Goal: Information Seeking & Learning: Check status

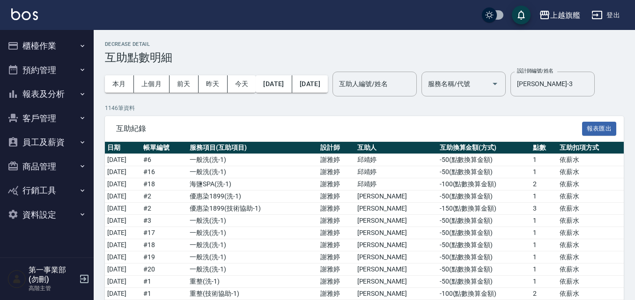
scroll to position [1710, 0]
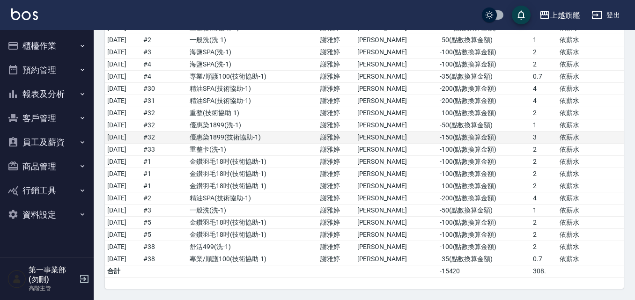
click at [525, 133] on td "-150 ( 點數換算金額 )" at bounding box center [483, 138] width 93 height 12
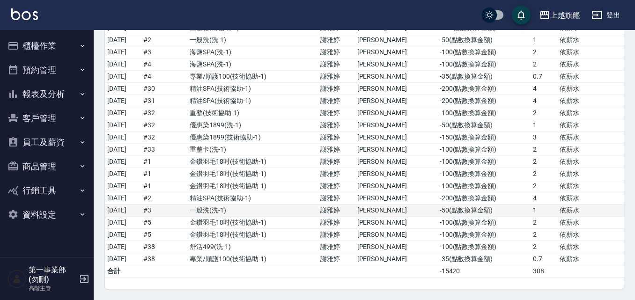
click at [277, 208] on td "一般洗 ( 洗-1 )" at bounding box center [252, 211] width 131 height 12
click at [63, 103] on button "報表及分析" at bounding box center [47, 94] width 86 height 24
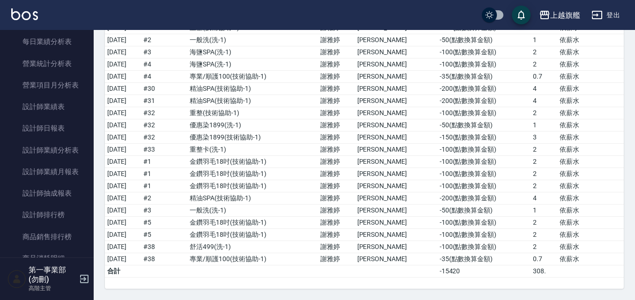
scroll to position [328, 0]
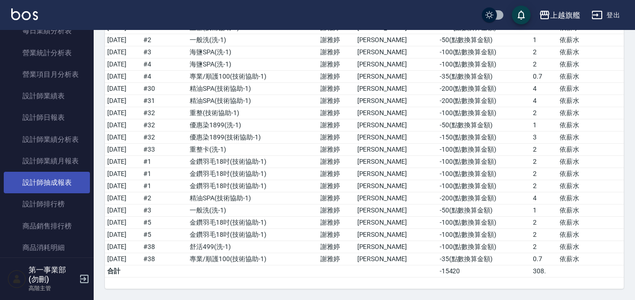
click at [64, 187] on link "設計師抽成報表" at bounding box center [47, 183] width 86 height 22
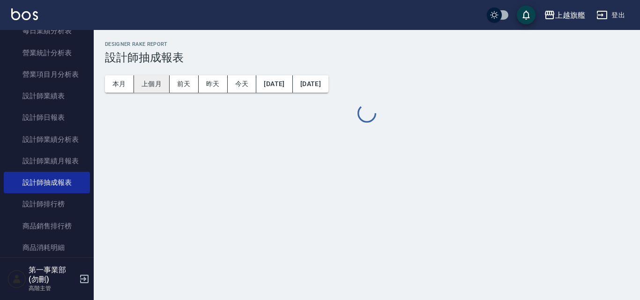
click at [156, 84] on button "上個月" at bounding box center [152, 83] width 36 height 17
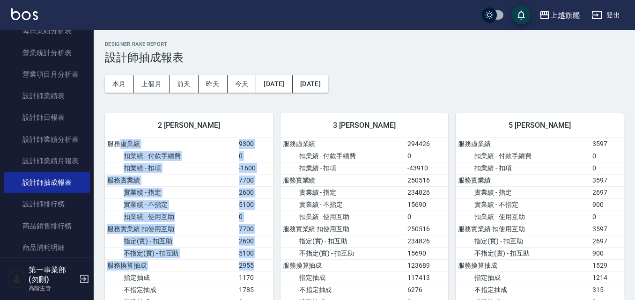
drag, startPoint x: 118, startPoint y: 140, endPoint x: 257, endPoint y: 261, distance: 184.6
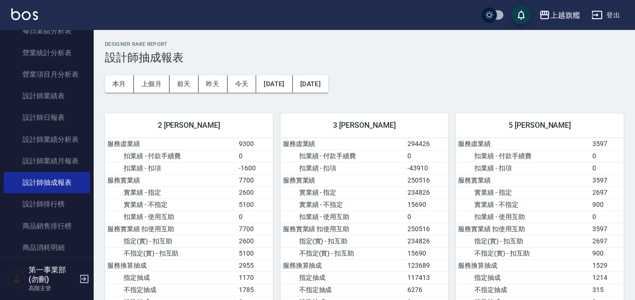
click at [325, 238] on td "指定(實) - 扣互助" at bounding box center [342, 241] width 125 height 12
drag, startPoint x: 407, startPoint y: 229, endPoint x: 432, endPoint y: 244, distance: 29.0
click at [432, 244] on td "234826" at bounding box center [426, 241] width 43 height 12
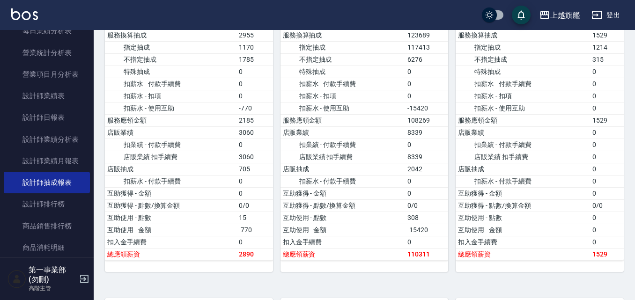
scroll to position [281, 0]
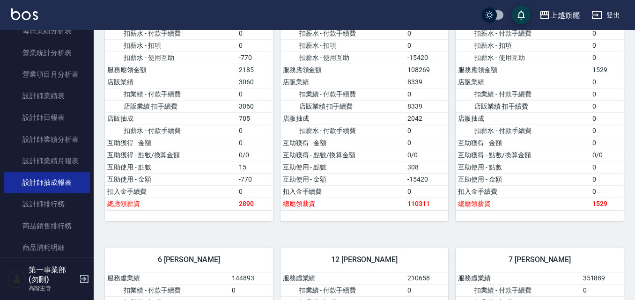
drag, startPoint x: 430, startPoint y: 180, endPoint x: 399, endPoint y: 180, distance: 30.9
click at [399, 180] on tr "互助使用 - 金額 -15420" at bounding box center [364, 179] width 168 height 12
click at [399, 180] on td "互助使用 - 金額" at bounding box center [342, 179] width 125 height 12
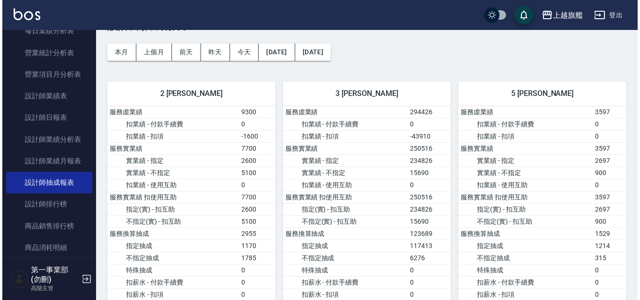
scroll to position [0, 0]
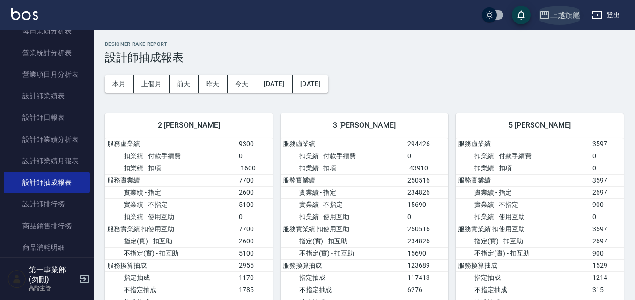
click at [570, 15] on div "上越旗艦" at bounding box center [565, 15] width 30 height 12
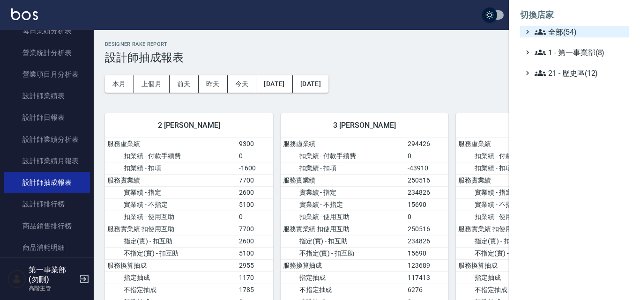
click at [560, 31] on span "全部(54)" at bounding box center [579, 31] width 90 height 11
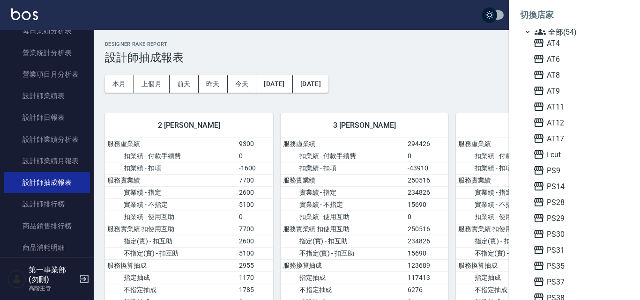
click at [569, 171] on span "PS9" at bounding box center [579, 170] width 92 height 11
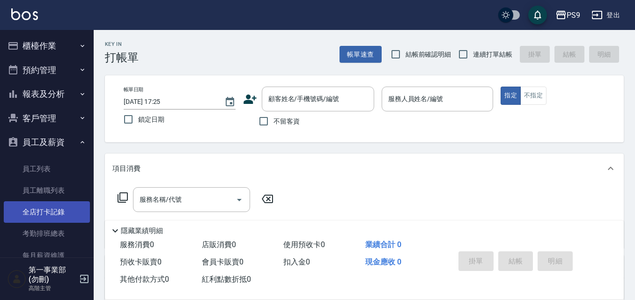
scroll to position [94, 0]
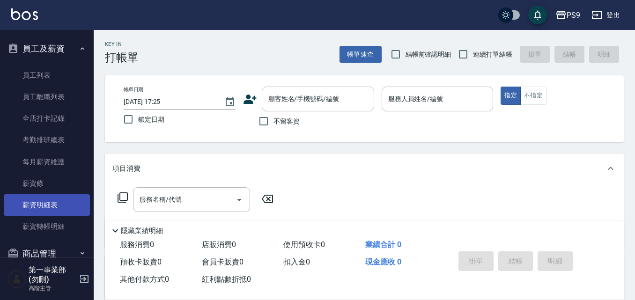
click at [59, 206] on link "薪資明細表" at bounding box center [47, 205] width 86 height 22
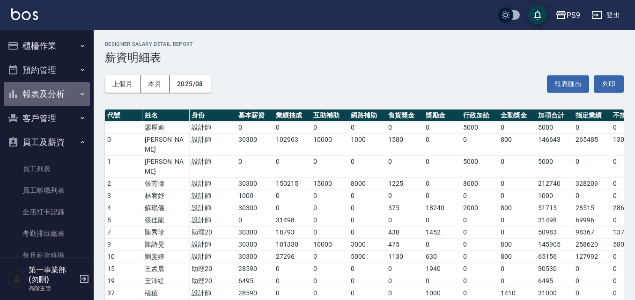
click at [60, 93] on button "報表及分析" at bounding box center [47, 94] width 86 height 24
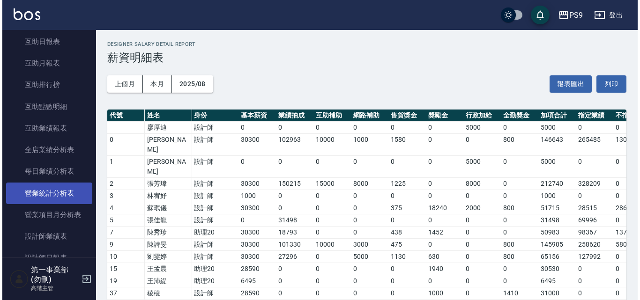
scroll to position [234, 0]
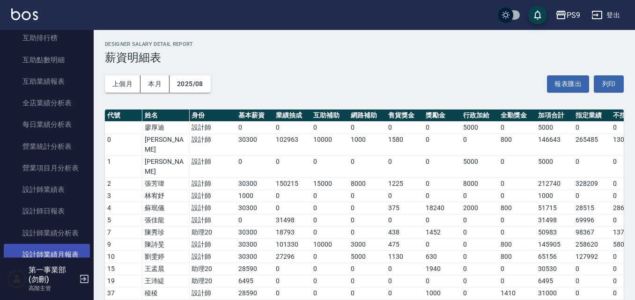
click at [66, 252] on link "設計師業績月報表" at bounding box center [47, 255] width 86 height 22
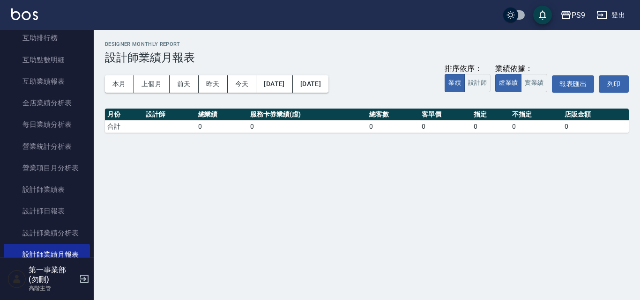
click at [453, 204] on div "PS9 [DATE] - [DATE] 設計師業績月報表 列印時間： [DATE][PHONE_NUMBER]:25 Designer Monthly Rep…" at bounding box center [320, 150] width 640 height 300
click at [149, 86] on button "上個月" at bounding box center [152, 83] width 36 height 17
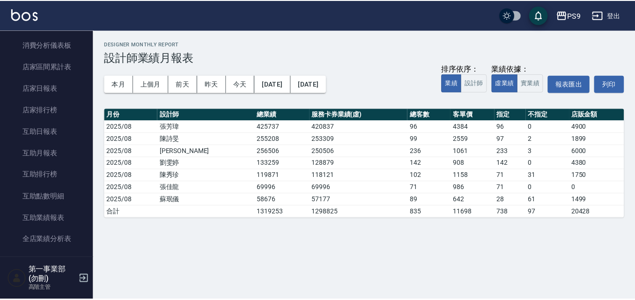
scroll to position [94, 0]
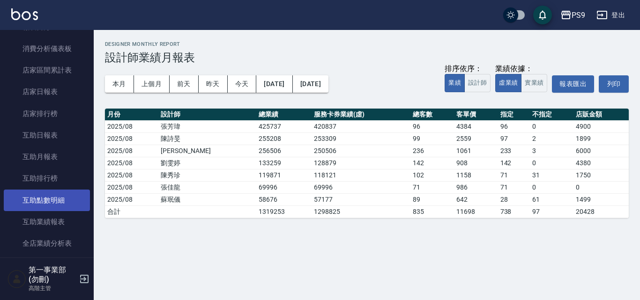
click at [66, 205] on link "互助點數明細" at bounding box center [47, 201] width 86 height 22
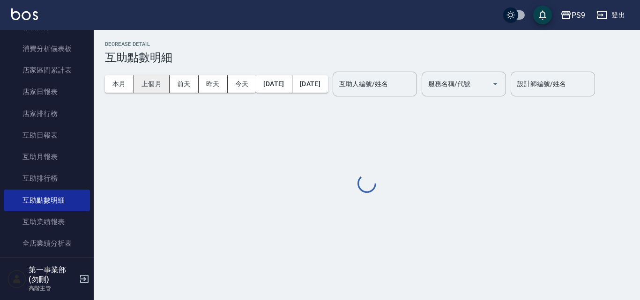
click at [141, 81] on button "上個月" at bounding box center [152, 83] width 36 height 17
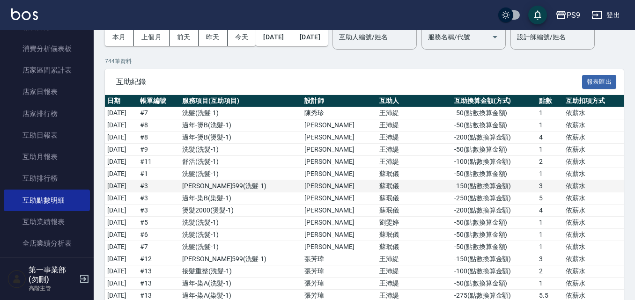
scroll to position [94, 0]
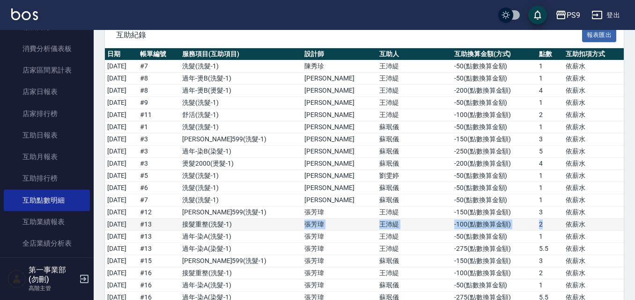
drag, startPoint x: 345, startPoint y: 256, endPoint x: 545, endPoint y: 258, distance: 199.9
click at [545, 231] on tr "[DATE] # 13 接髮重整 ( 洗髮-1 ) [PERSON_NAME] [PERSON_NAME] -100 ( 點數換算金額 ) 2 依薪水" at bounding box center [364, 225] width 519 height 12
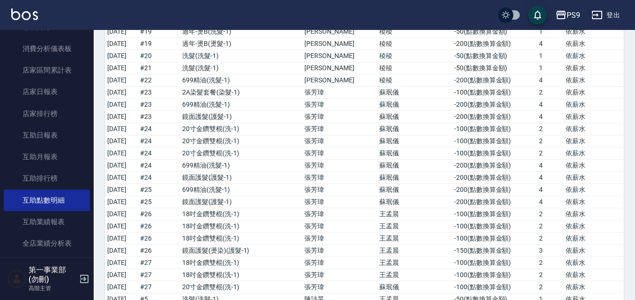
scroll to position [562, 0]
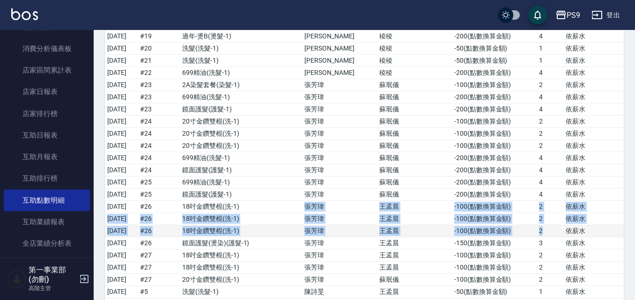
drag, startPoint x: 337, startPoint y: 241, endPoint x: 538, endPoint y: 259, distance: 201.7
click at [538, 237] on td "2" at bounding box center [550, 231] width 27 height 12
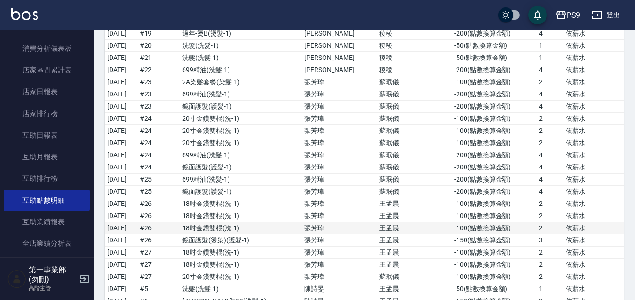
scroll to position [655, 0]
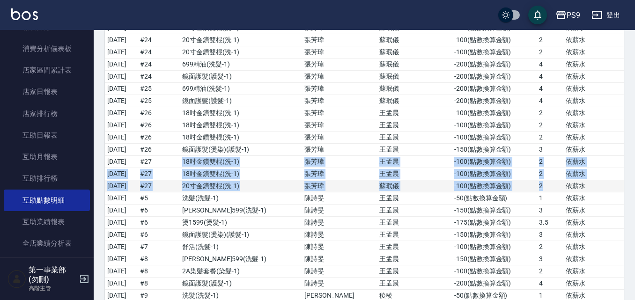
drag, startPoint x: 211, startPoint y: 195, endPoint x: 534, endPoint y: 222, distance: 323.7
click at [537, 192] on td "2" at bounding box center [550, 186] width 27 height 12
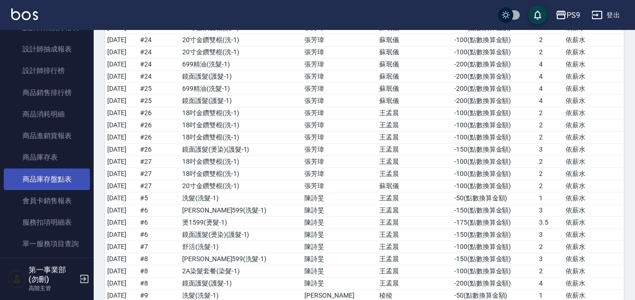
scroll to position [515, 0]
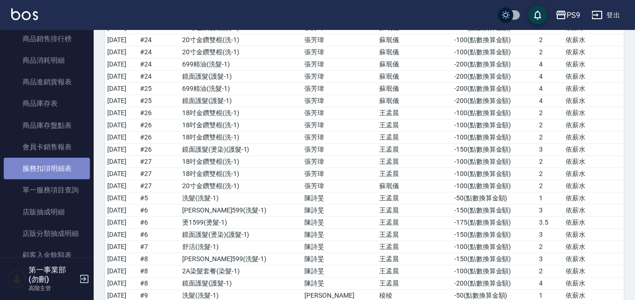
click at [59, 170] on link "服務扣項明細表" at bounding box center [47, 169] width 86 height 22
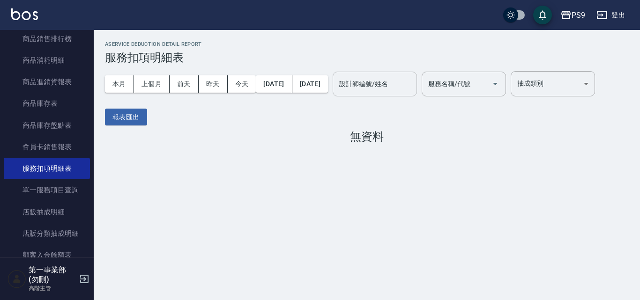
click at [414, 82] on div "設計師編號/姓名 設計師編號/姓名" at bounding box center [374, 84] width 84 height 25
click at [215, 83] on button "昨天" at bounding box center [213, 83] width 29 height 17
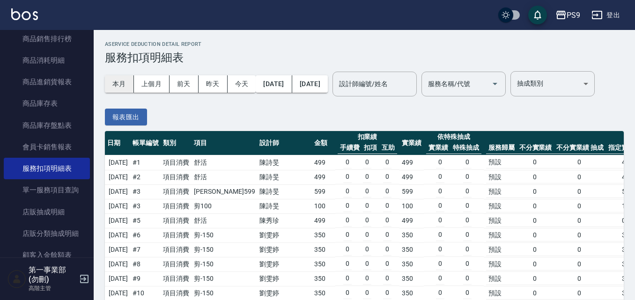
click at [128, 83] on button "本月" at bounding box center [119, 83] width 29 height 17
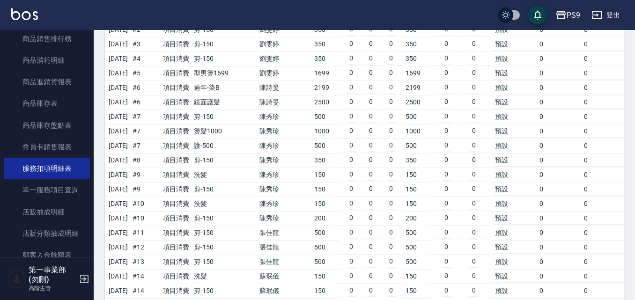
scroll to position [843, 0]
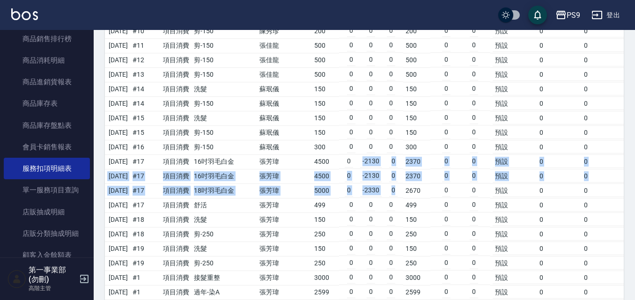
drag, startPoint x: 321, startPoint y: 190, endPoint x: 367, endPoint y: 217, distance: 52.9
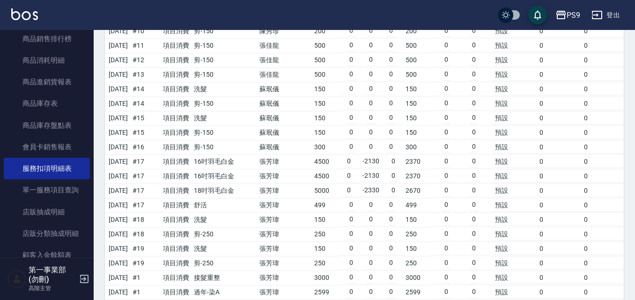
click at [403, 198] on td "2670" at bounding box center [416, 191] width 27 height 15
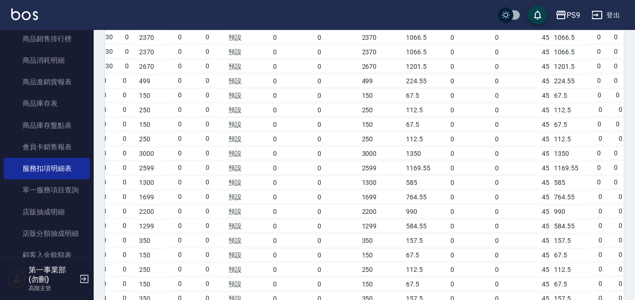
scroll to position [0, 0]
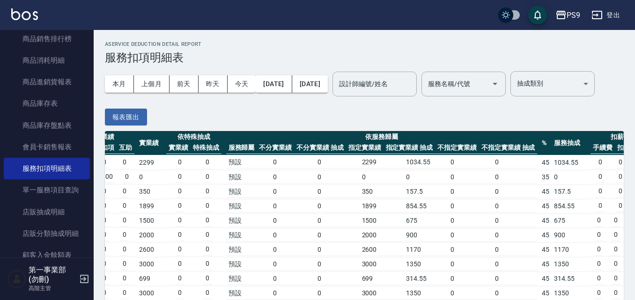
click at [448, 198] on td "0" at bounding box center [470, 192] width 44 height 12
drag, startPoint x: 368, startPoint y: 195, endPoint x: 409, endPoint y: 196, distance: 40.3
click at [409, 169] on div "預設 0 0 2299 1034.55 0 0" at bounding box center [381, 162] width 311 height 12
click at [409, 169] on td "1034.55" at bounding box center [426, 162] width 44 height 12
click at [412, 81] on div "設計師編號/姓名 設計師編號/姓名" at bounding box center [374, 84] width 84 height 25
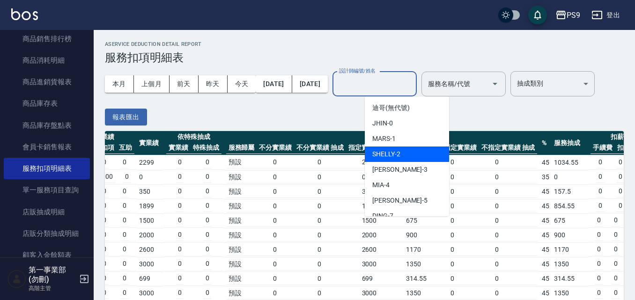
click at [400, 147] on div "SHELLY -2" at bounding box center [407, 154] width 84 height 15
type input "SHELLY-2"
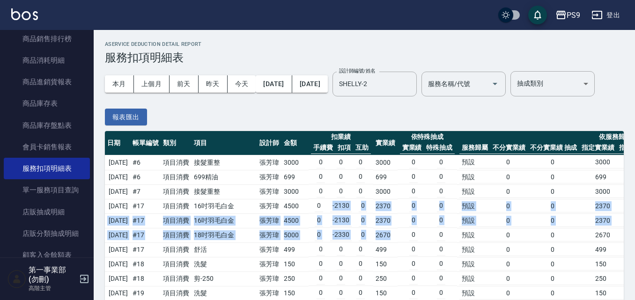
drag, startPoint x: 323, startPoint y: 235, endPoint x: 389, endPoint y: 266, distance: 73.3
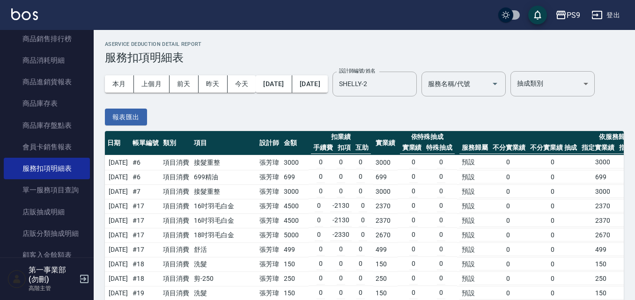
click at [398, 243] on td "0 0" at bounding box center [428, 235] width 60 height 15
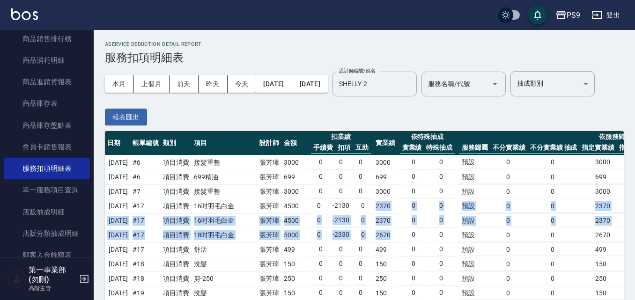
drag, startPoint x: 368, startPoint y: 236, endPoint x: 390, endPoint y: 261, distance: 32.9
click at [390, 243] on td "2670" at bounding box center [385, 235] width 24 height 15
drag, startPoint x: 366, startPoint y: 236, endPoint x: 390, endPoint y: 260, distance: 33.8
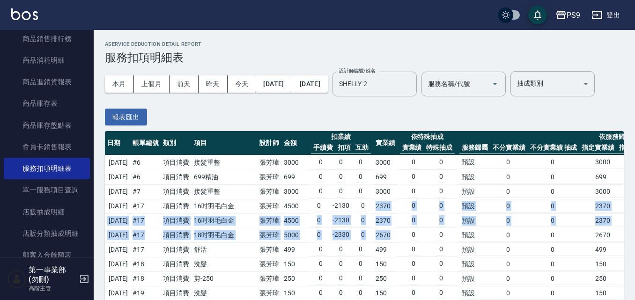
click at [391, 243] on td "2670" at bounding box center [385, 235] width 24 height 15
click at [388, 243] on td "2670" at bounding box center [385, 235] width 24 height 15
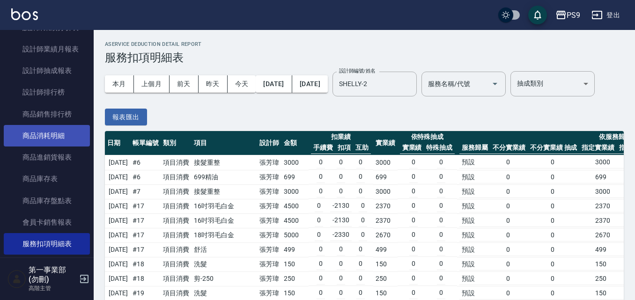
scroll to position [375, 0]
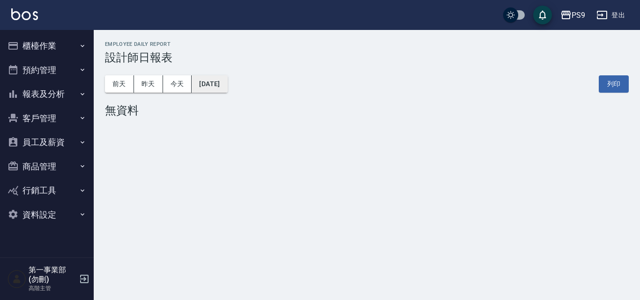
click at [216, 79] on button "[DATE]" at bounding box center [209, 83] width 36 height 17
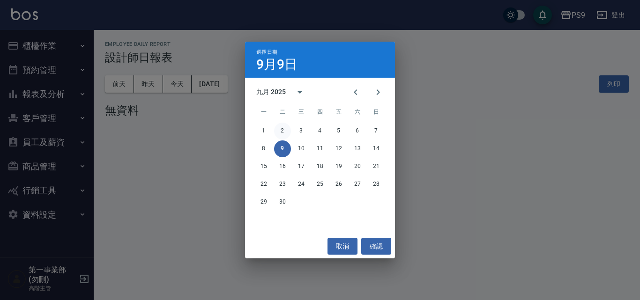
click at [283, 132] on button "2" at bounding box center [282, 131] width 17 height 17
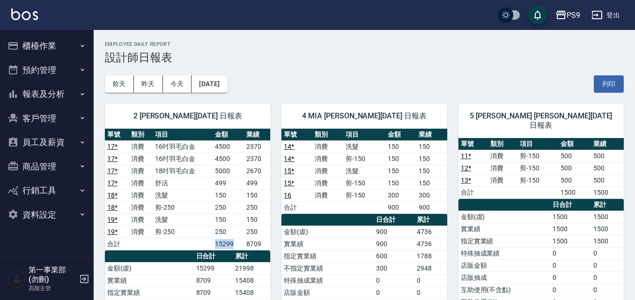
drag, startPoint x: 211, startPoint y: 247, endPoint x: 237, endPoint y: 247, distance: 25.8
click at [237, 247] on tr "合計 15299 8709" at bounding box center [187, 244] width 165 height 12
click at [237, 247] on td "15299" at bounding box center [228, 244] width 31 height 12
drag, startPoint x: 243, startPoint y: 145, endPoint x: 268, endPoint y: 145, distance: 25.3
click at [268, 145] on tr "17 * 消費 16吋羽毛白金 4500 2370" at bounding box center [187, 146] width 165 height 12
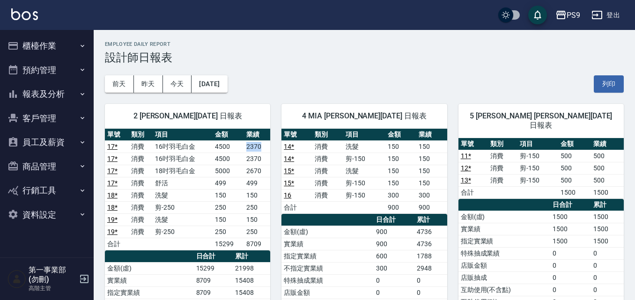
click at [268, 145] on td "2370" at bounding box center [257, 146] width 26 height 12
drag, startPoint x: 241, startPoint y: 159, endPoint x: 265, endPoint y: 165, distance: 25.1
click at [265, 165] on tbody "17 * 消費 16吋羽毛白金 4500 2370 17 * 消費 16吋羽毛白金 4500 2370 17 * 消費 18吋羽毛白金 5000 2670 1…" at bounding box center [187, 195] width 165 height 110
click at [265, 170] on td "2670" at bounding box center [257, 171] width 26 height 12
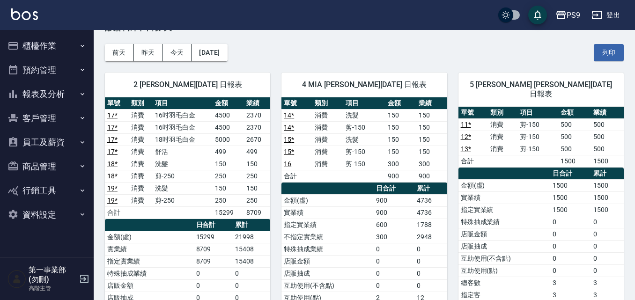
scroll to position [47, 0]
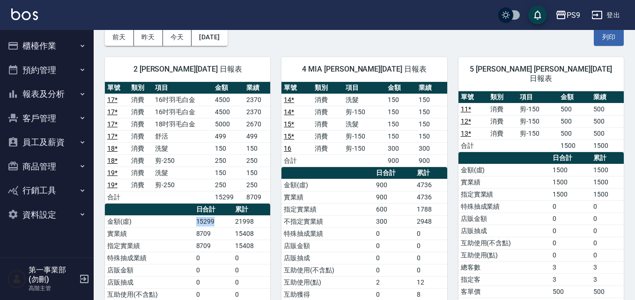
drag, startPoint x: 194, startPoint y: 223, endPoint x: 218, endPoint y: 224, distance: 23.9
click at [218, 224] on td "15299" at bounding box center [213, 221] width 39 height 12
drag, startPoint x: 233, startPoint y: 235, endPoint x: 262, endPoint y: 242, distance: 29.9
click at [262, 242] on tbody "金額(虛) 15299 21998 實業績 8709 15408 指定實業績 8709 15408 特殊抽成業績 0 0 店販金額 0 0 店販抽成 0 0 …" at bounding box center [187, 294] width 165 height 158
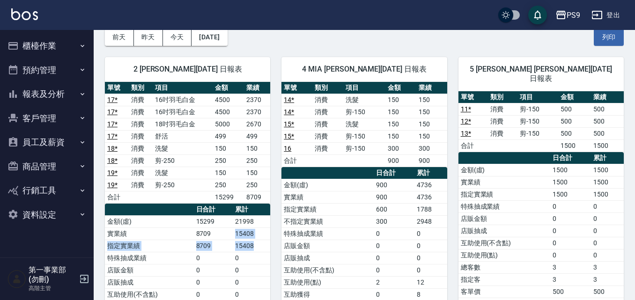
click at [262, 242] on td "15408" at bounding box center [251, 246] width 37 height 12
drag, startPoint x: 196, startPoint y: 230, endPoint x: 212, endPoint y: 237, distance: 17.6
click at [212, 237] on td "8709" at bounding box center [213, 234] width 39 height 12
drag, startPoint x: 214, startPoint y: 245, endPoint x: 194, endPoint y: 245, distance: 19.7
click at [194, 245] on td "8709" at bounding box center [213, 246] width 39 height 12
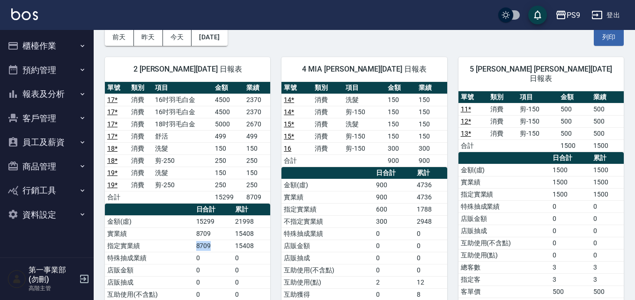
click at [195, 247] on td "8709" at bounding box center [213, 246] width 39 height 12
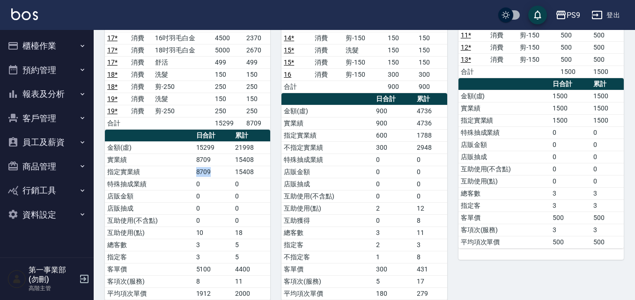
scroll to position [140, 0]
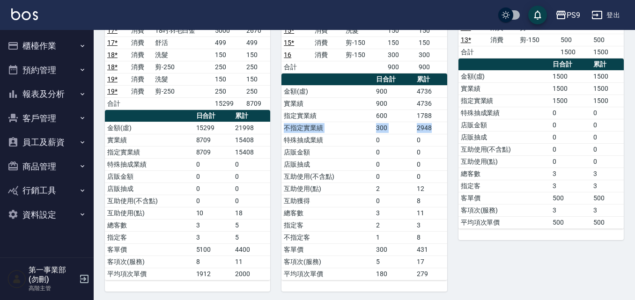
drag, startPoint x: 286, startPoint y: 130, endPoint x: 437, endPoint y: 127, distance: 151.7
click at [437, 127] on tr "不指定實業績 300 2948" at bounding box center [363, 128] width 165 height 12
click at [437, 127] on td "2948" at bounding box center [430, 128] width 33 height 12
drag, startPoint x: 284, startPoint y: 154, endPoint x: 440, endPoint y: 149, distance: 155.5
click at [440, 149] on tr "店販金額 0 0" at bounding box center [363, 152] width 165 height 12
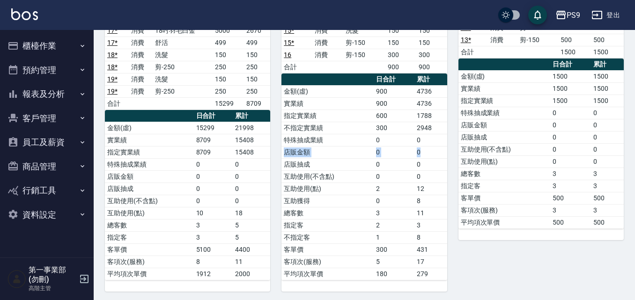
click at [440, 149] on td "0" at bounding box center [430, 152] width 33 height 12
drag, startPoint x: 428, startPoint y: 213, endPoint x: 286, endPoint y: 215, distance: 142.4
click at [286, 215] on tr "總客數 3 11" at bounding box center [363, 213] width 165 height 12
drag, startPoint x: 286, startPoint y: 248, endPoint x: 444, endPoint y: 251, distance: 158.3
click at [444, 251] on tr "客單價 300 431" at bounding box center [363, 249] width 165 height 12
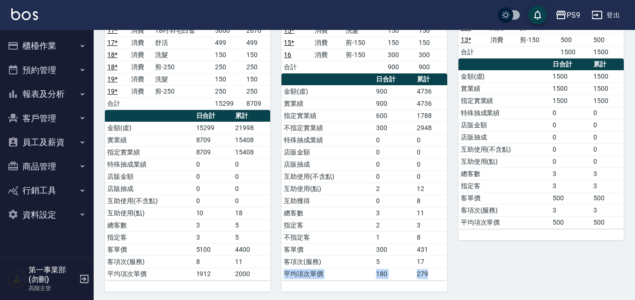
drag, startPoint x: 429, startPoint y: 275, endPoint x: 285, endPoint y: 277, distance: 144.2
click at [285, 277] on tr "平均項次單價 180 279" at bounding box center [363, 274] width 165 height 12
click at [285, 277] on td "平均項次單價" at bounding box center [327, 274] width 92 height 12
